Goal: Task Accomplishment & Management: Use online tool/utility

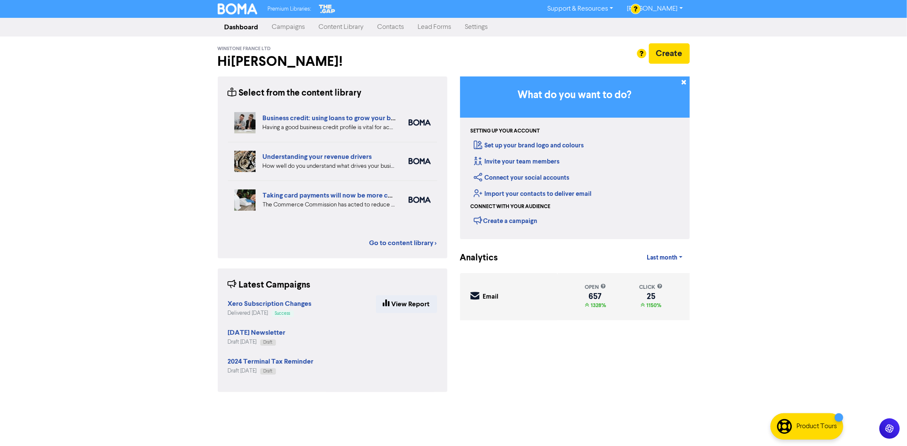
click at [300, 28] on link "Campaigns" at bounding box center [288, 27] width 47 height 17
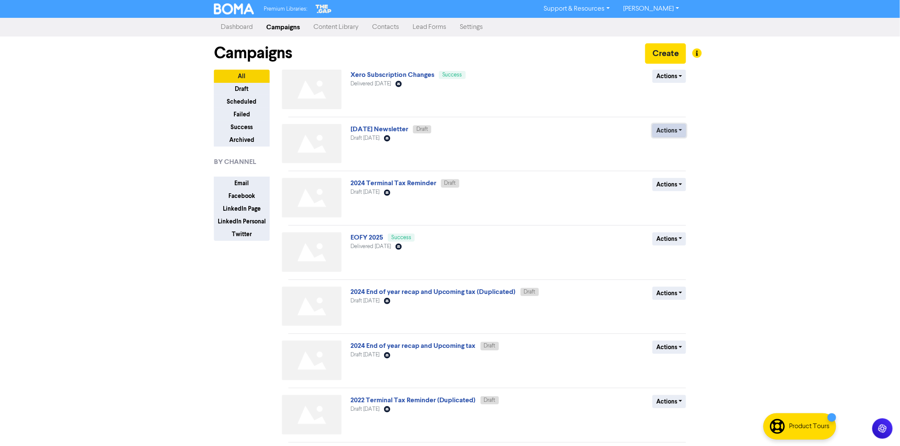
click at [683, 132] on button "Actions" at bounding box center [669, 130] width 34 height 13
click at [671, 131] on button "Actions" at bounding box center [669, 130] width 34 height 13
click at [375, 126] on link "[DATE] Newsletter" at bounding box center [379, 129] width 58 height 9
click at [675, 130] on button "Actions" at bounding box center [669, 130] width 34 height 13
click at [676, 174] on button "Rename" at bounding box center [686, 176] width 67 height 14
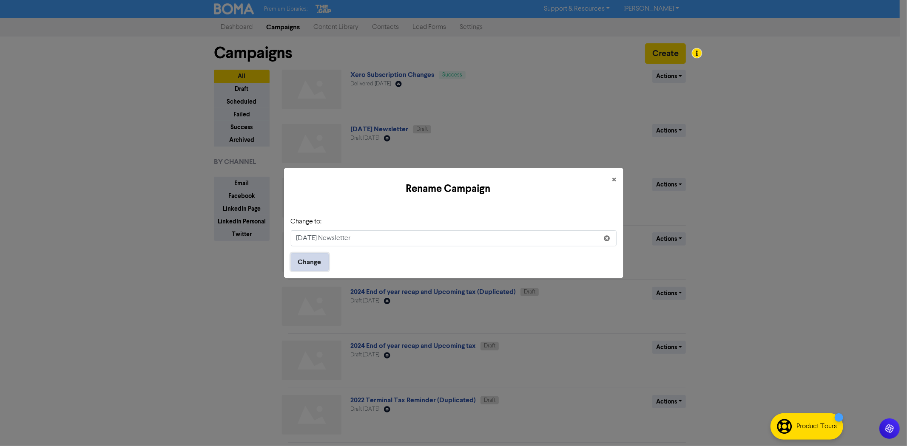
click at [298, 263] on button "Change" at bounding box center [310, 262] width 38 height 18
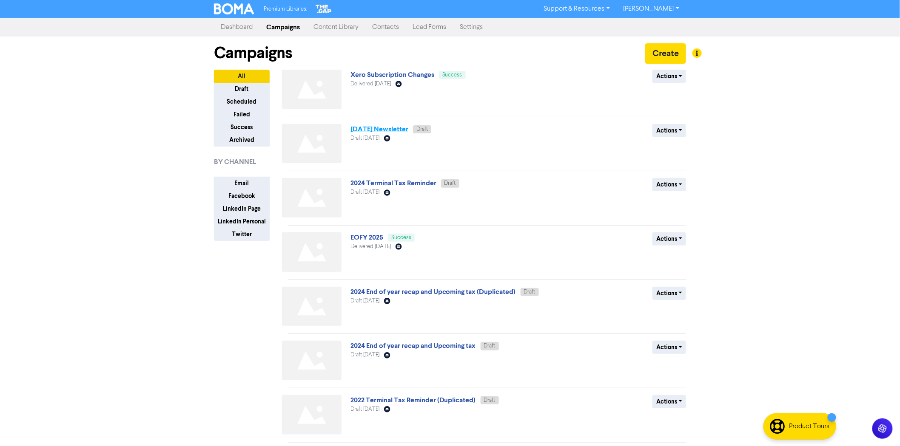
click at [402, 130] on link "[DATE] Newsletter" at bounding box center [379, 129] width 58 height 9
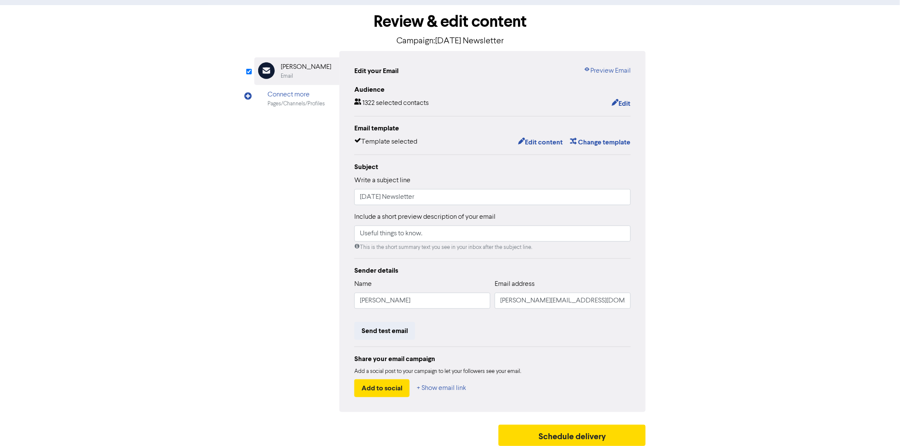
scroll to position [40, 0]
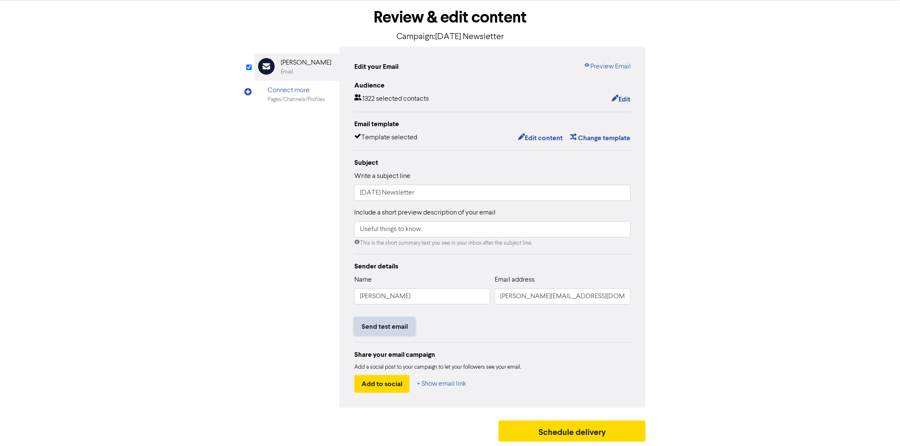
click at [390, 331] on button "Send test email" at bounding box center [384, 327] width 61 height 18
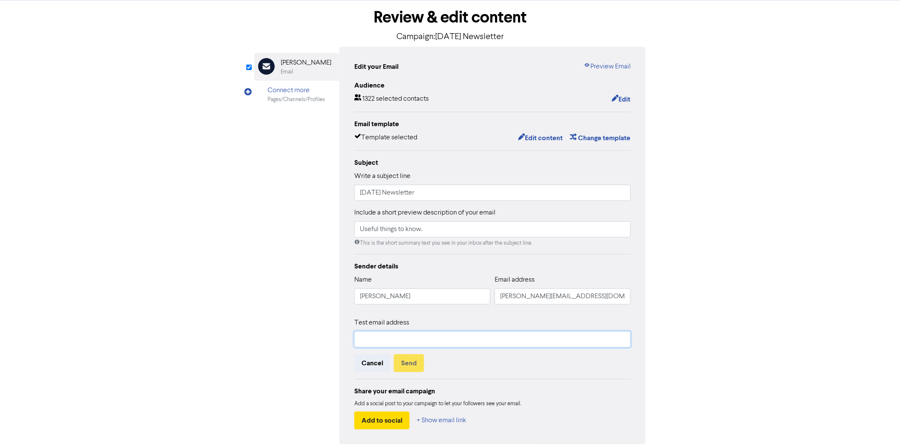
drag, startPoint x: 404, startPoint y: 336, endPoint x: 412, endPoint y: 337, distance: 8.1
click at [404, 336] on input "text" at bounding box center [492, 340] width 276 height 16
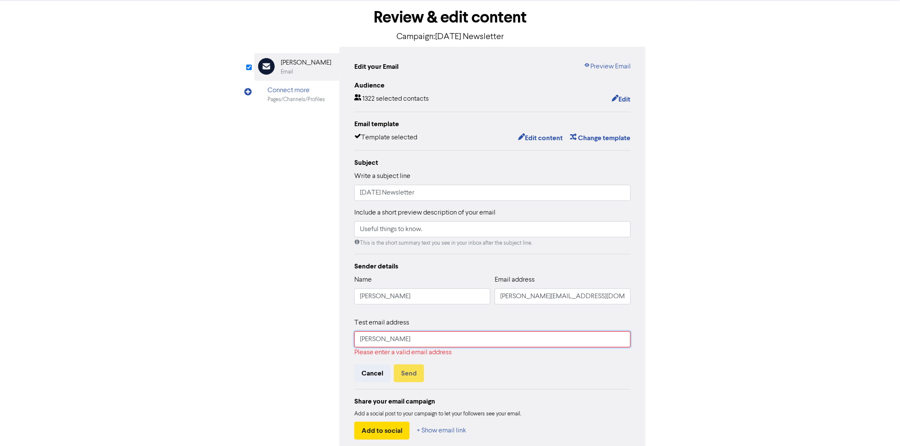
type input "[PERSON_NAME][EMAIL_ADDRESS][DOMAIN_NAME]"
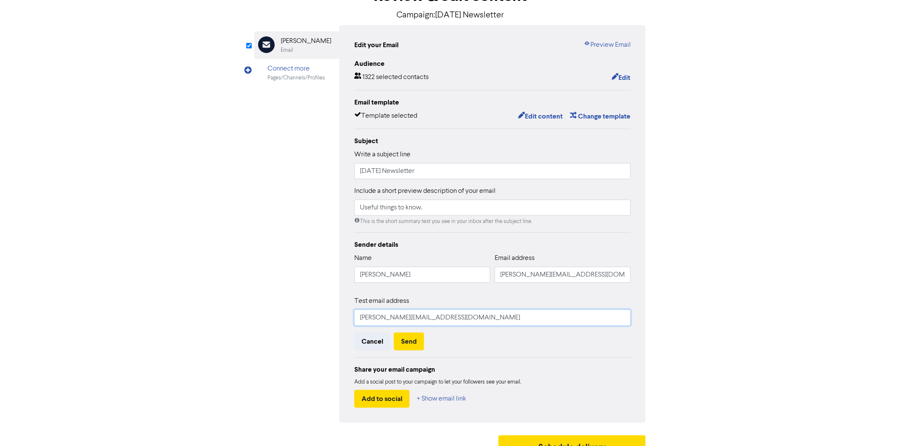
scroll to position [77, 0]
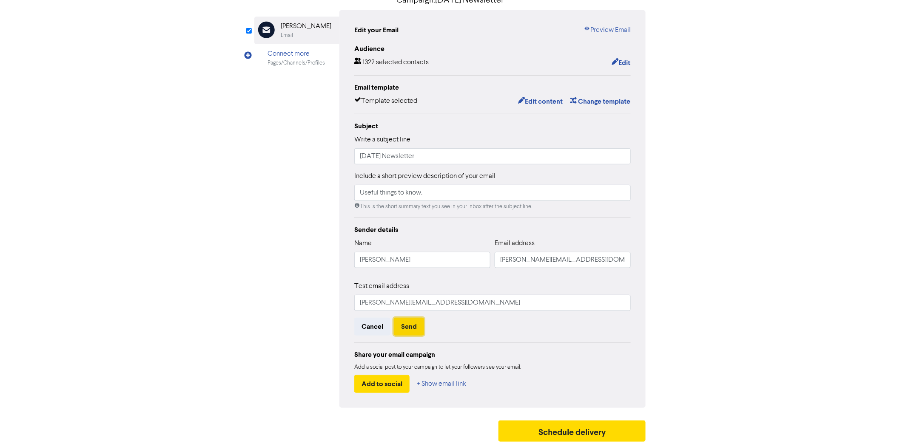
click at [419, 326] on button "Send" at bounding box center [409, 327] width 30 height 18
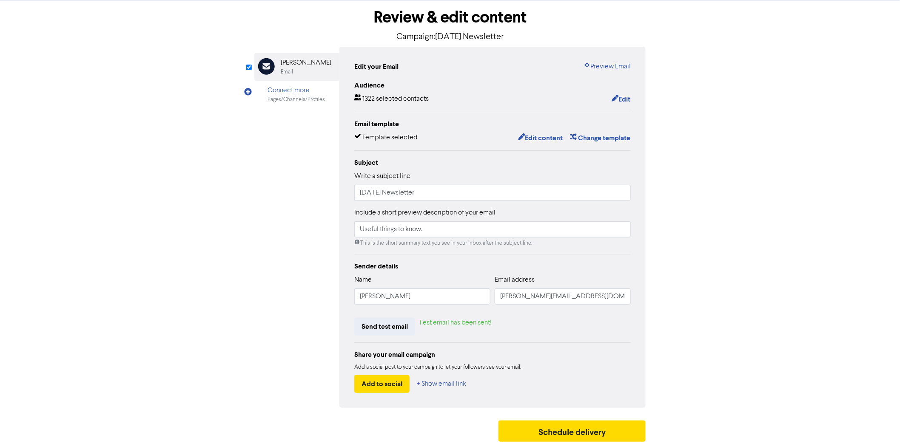
scroll to position [40, 0]
